Goal: Task Accomplishment & Management: Use online tool/utility

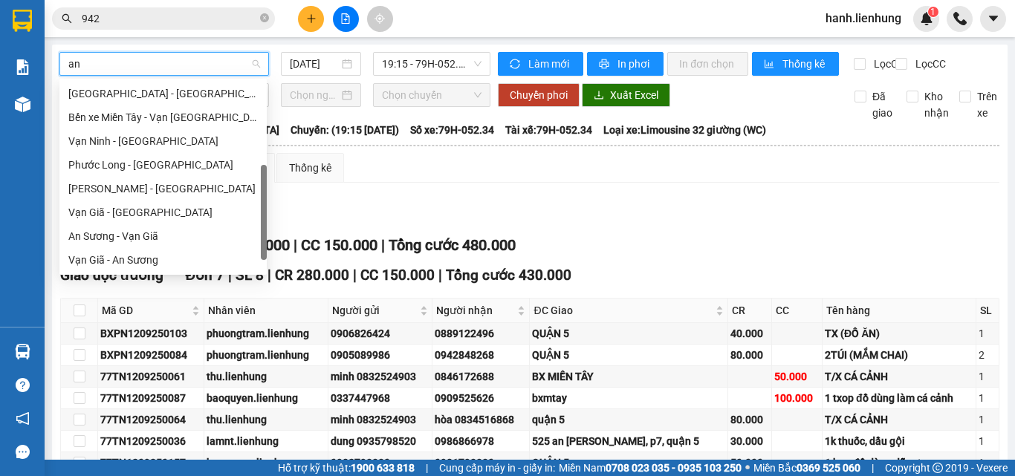
type input "an s"
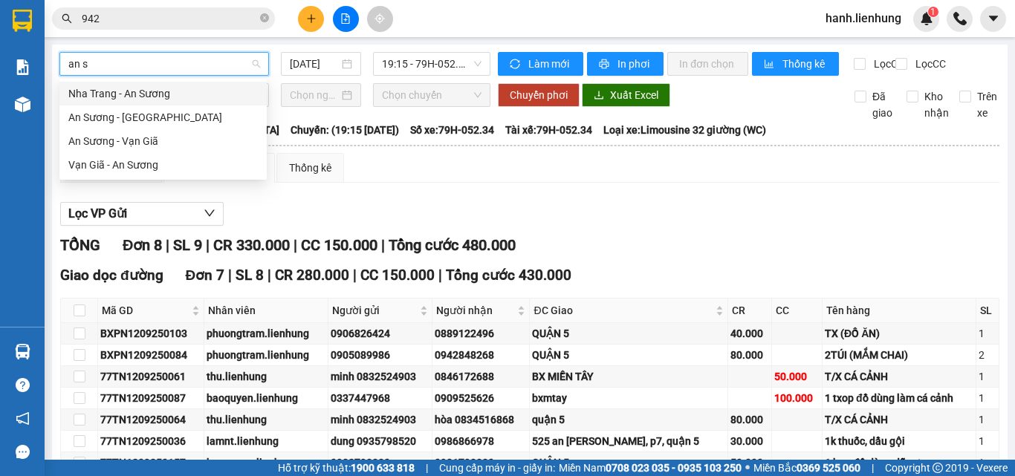
click at [132, 97] on div "Nha Trang - An Sương" at bounding box center [163, 93] width 190 height 16
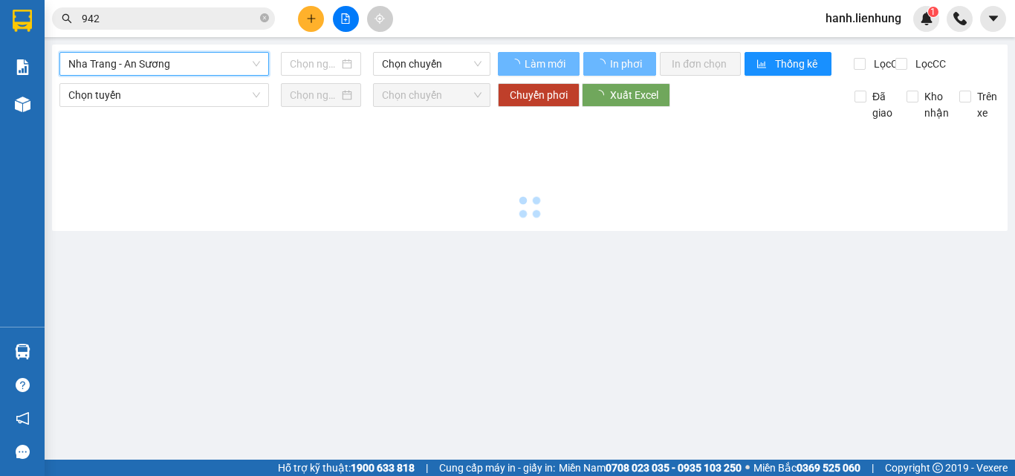
type input "[DATE]"
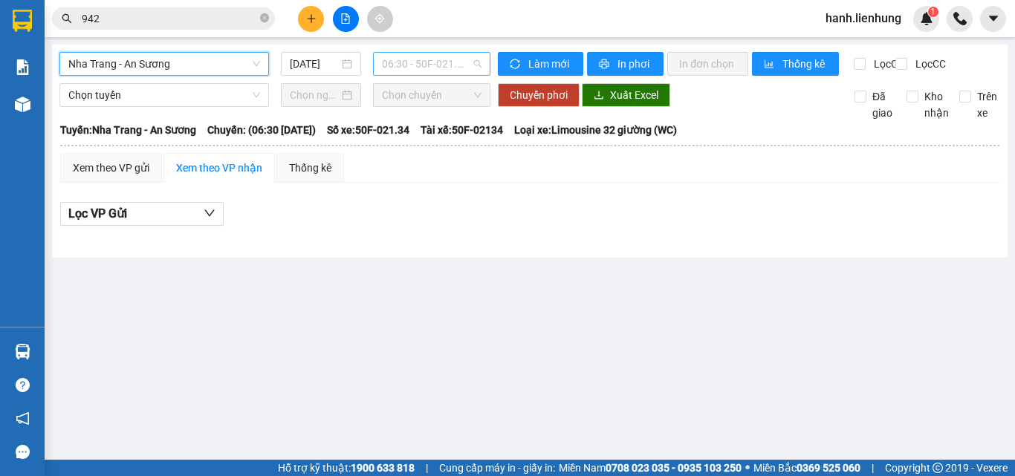
click at [424, 65] on span "06:30 - 50F-021.34" at bounding box center [432, 64] width 100 height 22
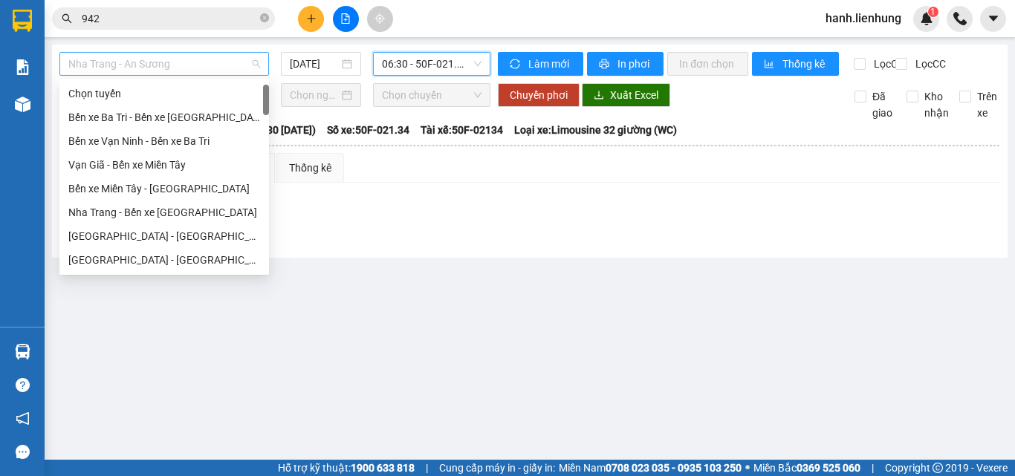
click at [146, 67] on span "Nha Trang - An Sương" at bounding box center [164, 64] width 192 height 22
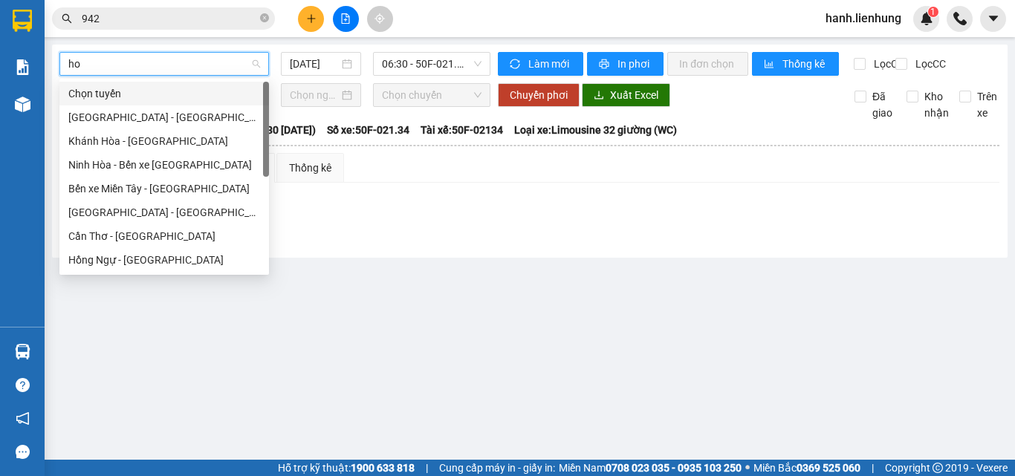
type input "ho"
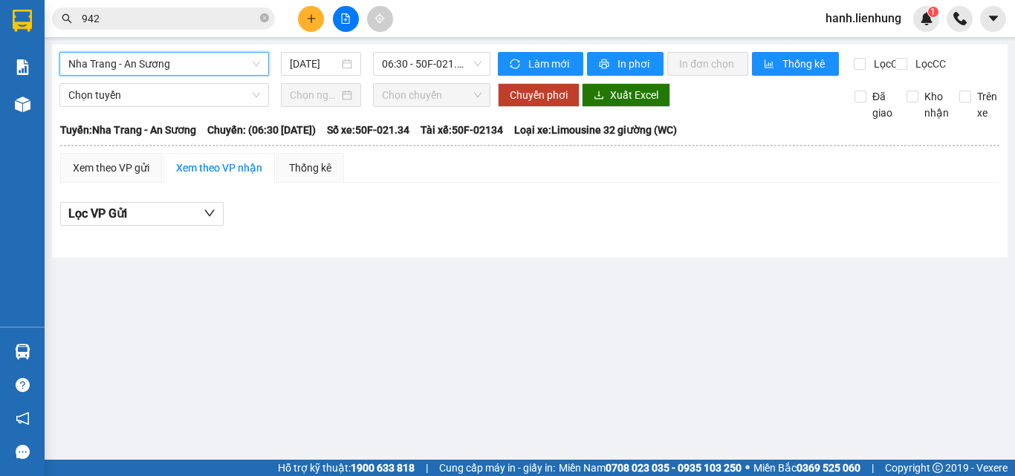
click at [195, 68] on span "Nha Trang - An Sương" at bounding box center [164, 64] width 192 height 22
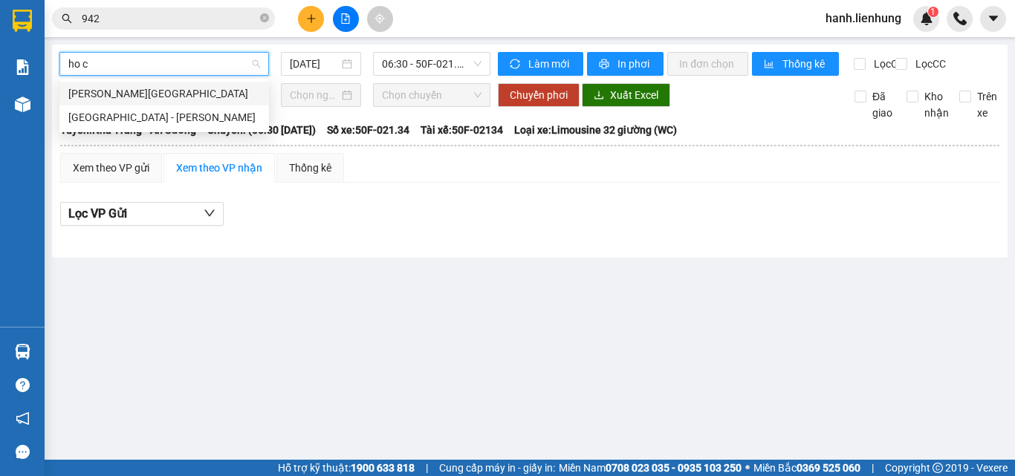
type input "ho ch"
click at [175, 120] on div "[GEOGRAPHIC_DATA] - [PERSON_NAME]" at bounding box center [164, 117] width 192 height 16
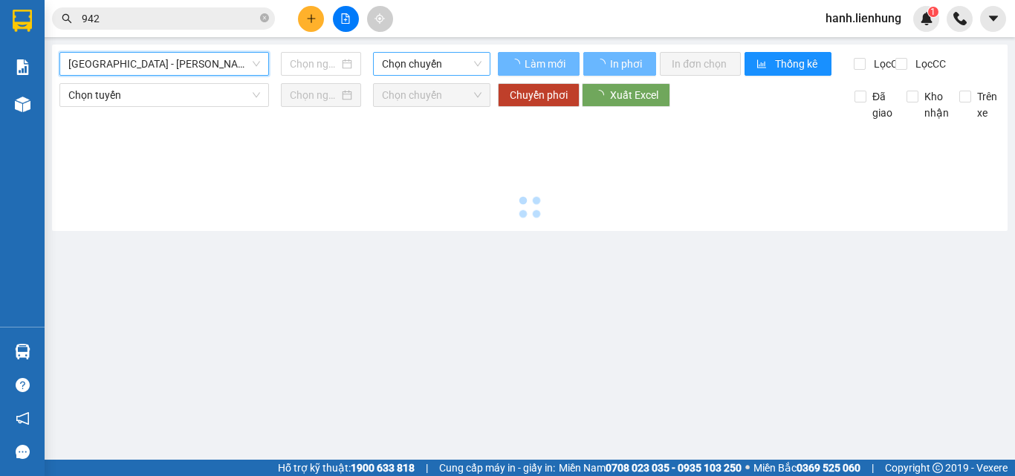
type input "[DATE]"
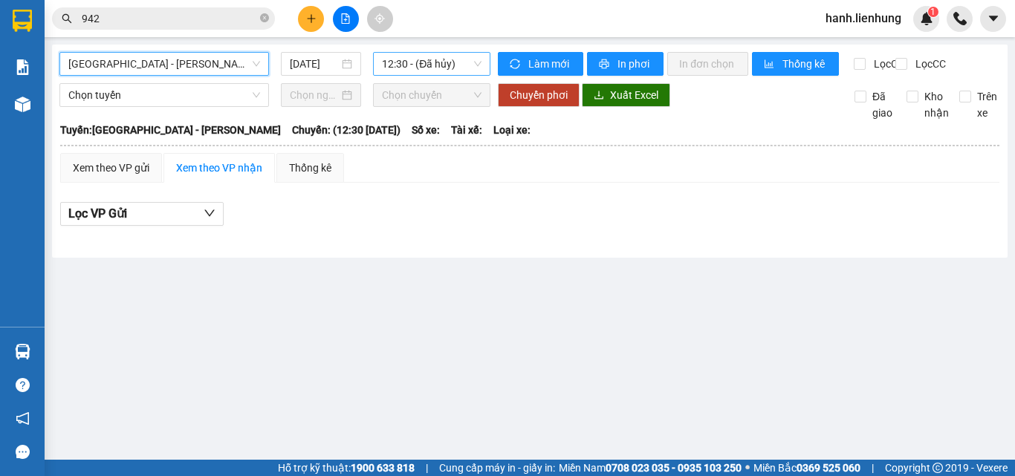
click at [424, 59] on span "12:30 - (Đã hủy)" at bounding box center [432, 64] width 100 height 22
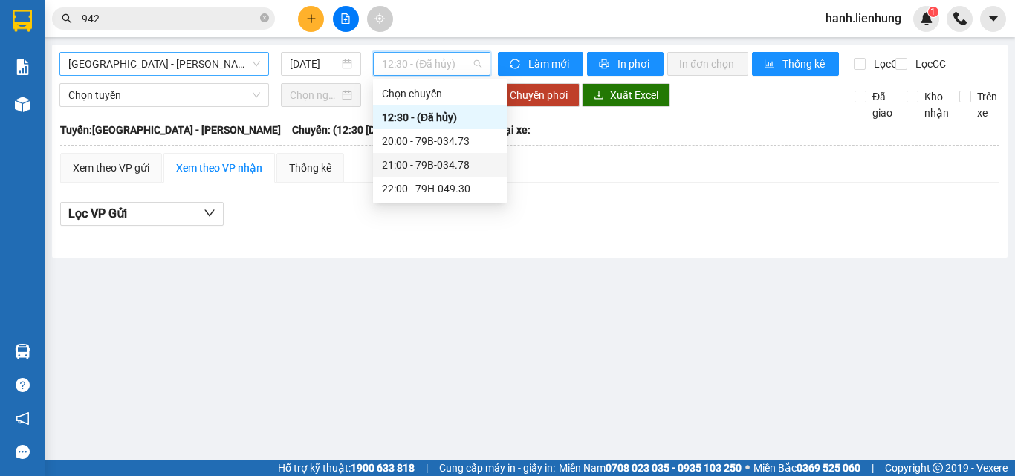
click at [423, 163] on div "21:00 - 79B-034.78" at bounding box center [440, 165] width 116 height 16
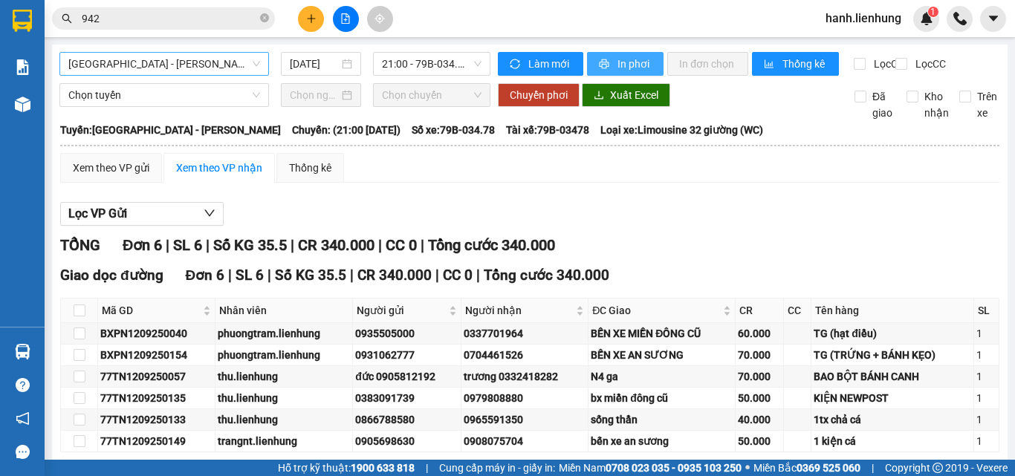
click at [632, 57] on span "In phơi" at bounding box center [635, 64] width 34 height 16
click at [221, 66] on span "[GEOGRAPHIC_DATA] - [PERSON_NAME]" at bounding box center [164, 64] width 192 height 22
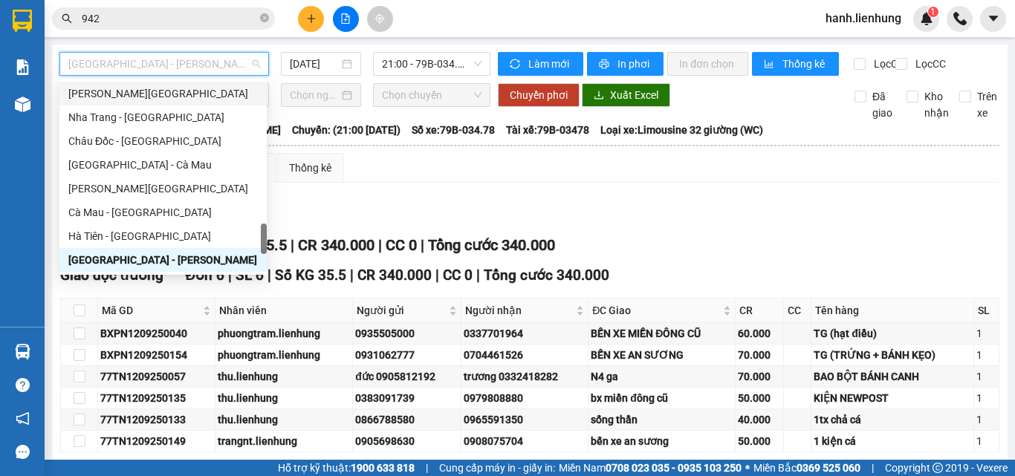
type input "d"
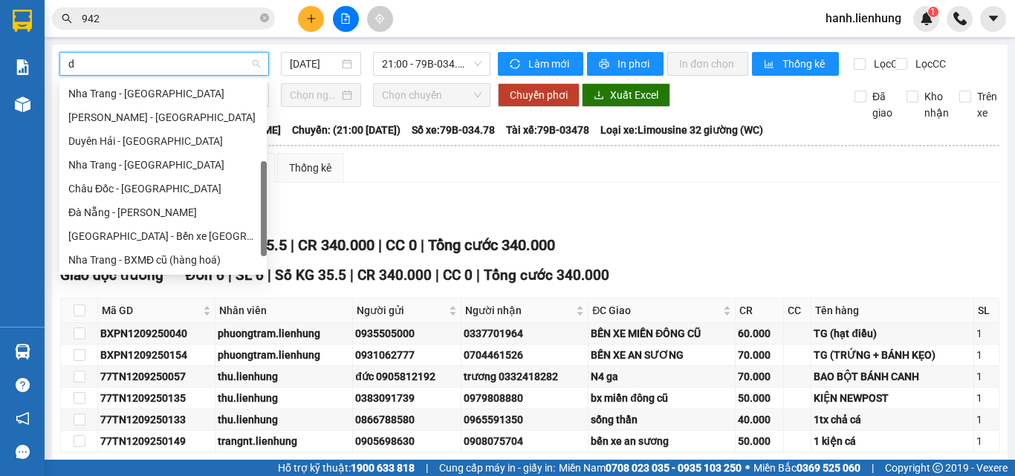
scroll to position [149, 0]
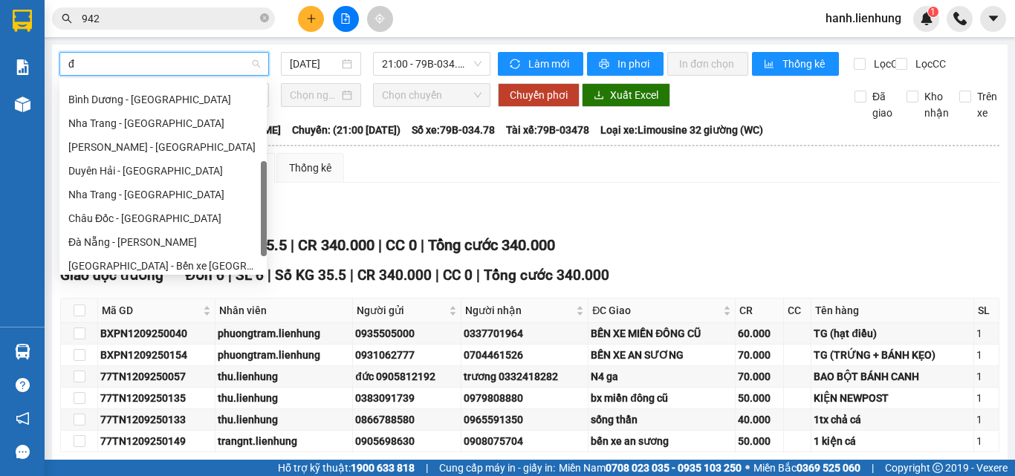
type input "đa"
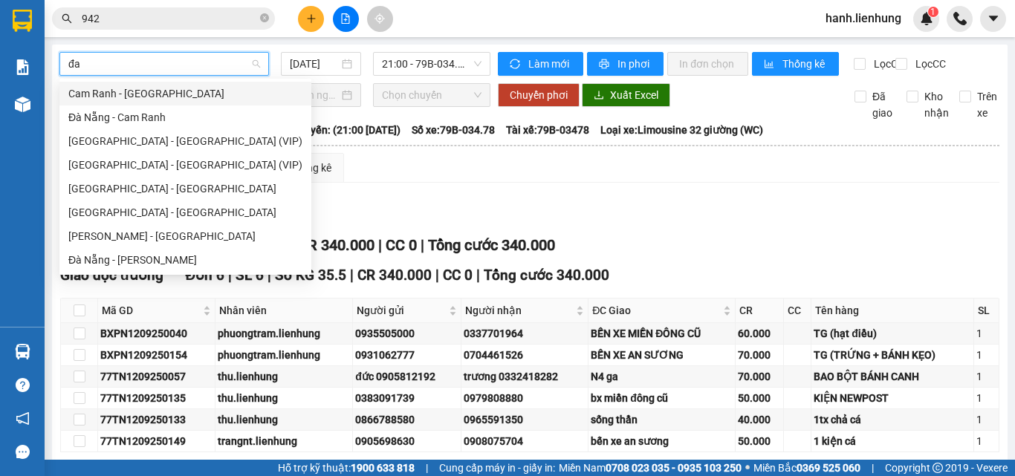
scroll to position [0, 0]
click at [174, 93] on div "Cam Ranh - [GEOGRAPHIC_DATA]" at bounding box center [185, 93] width 234 height 16
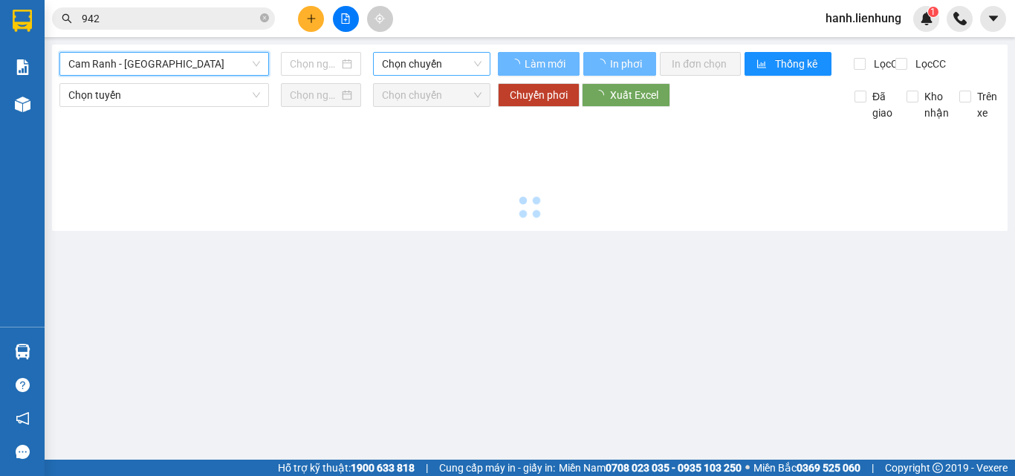
type input "[DATE]"
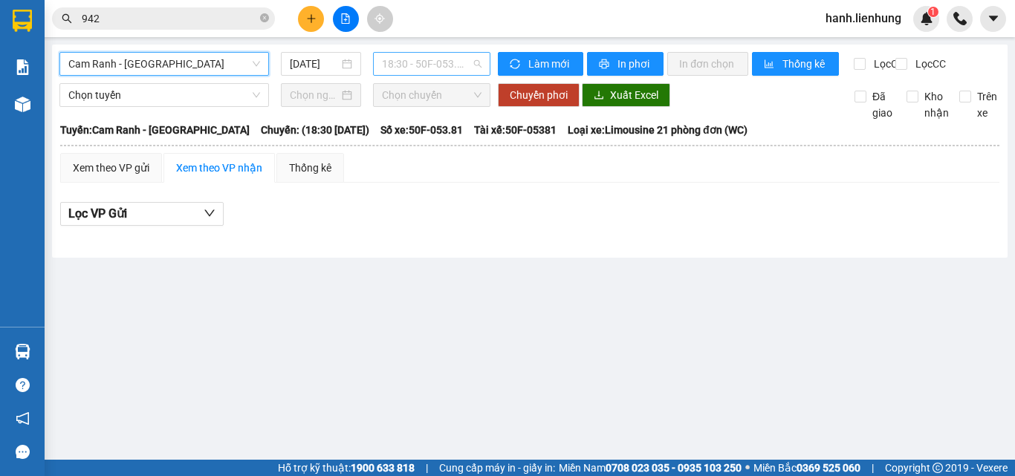
drag, startPoint x: 429, startPoint y: 62, endPoint x: 443, endPoint y: 94, distance: 34.3
click at [429, 63] on span "18:30 - 50F-053.81" at bounding box center [432, 64] width 100 height 22
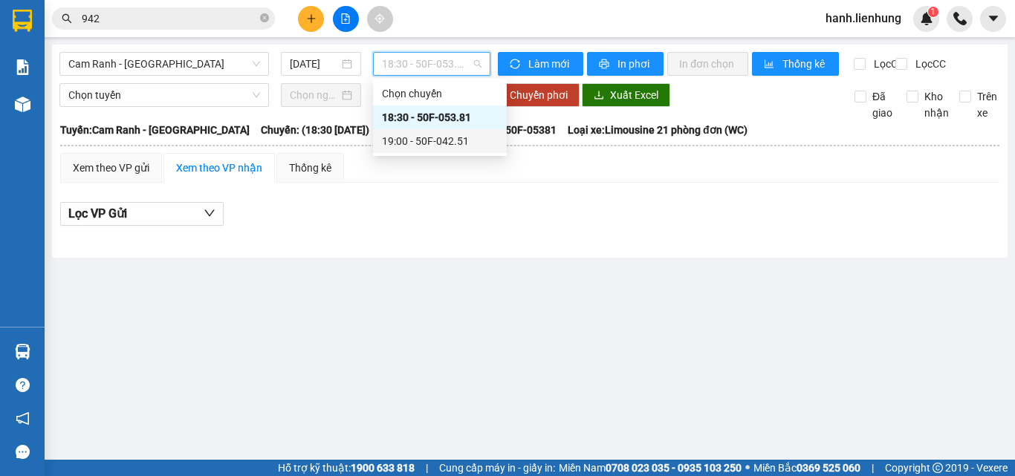
click at [441, 136] on div "19:00 - 50F-042.51" at bounding box center [440, 141] width 116 height 16
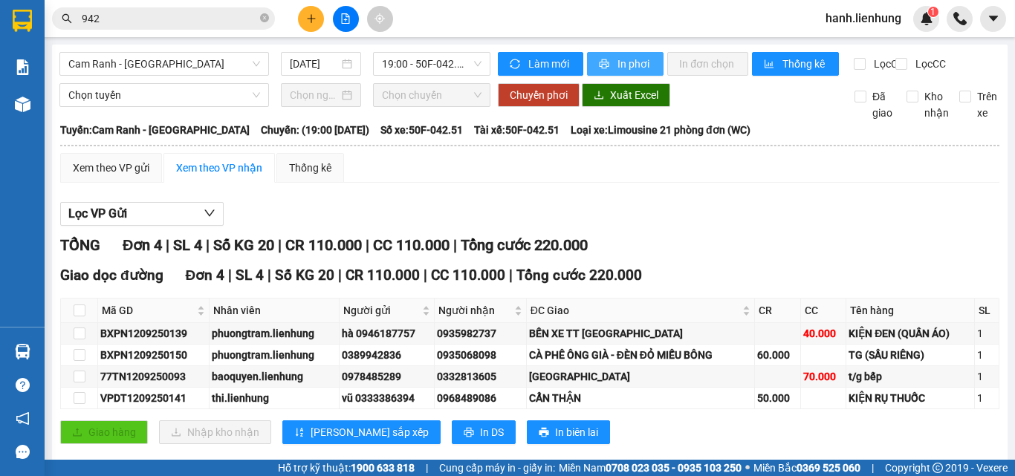
click at [640, 61] on span "In phơi" at bounding box center [635, 64] width 34 height 16
click at [653, 183] on div "Xem theo VP gửi Xem theo VP nhận Thống kê" at bounding box center [529, 168] width 939 height 30
